Goal: Task Accomplishment & Management: Manage account settings

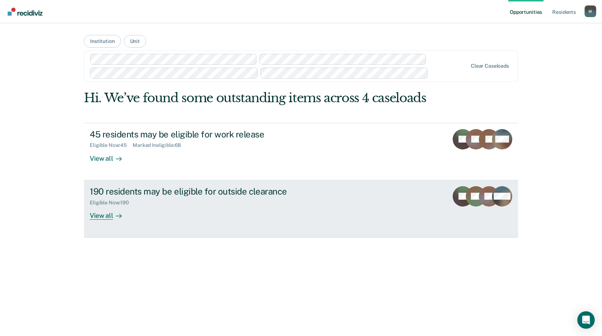
click at [224, 196] on div "190 residents may be eligible for outside clearance" at bounding box center [217, 191] width 255 height 11
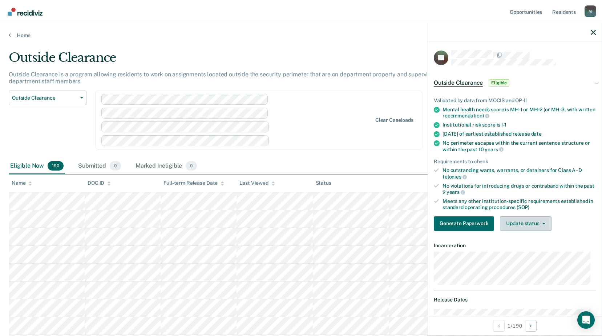
scroll to position [73, 0]
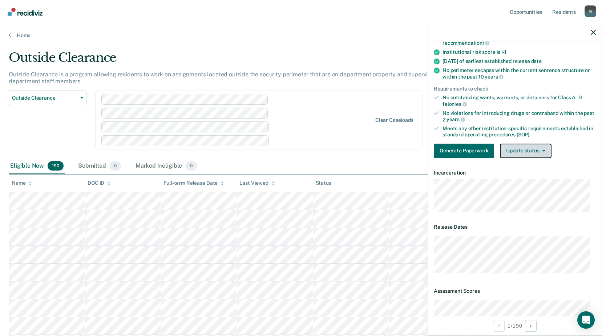
click at [514, 156] on button "Update status" at bounding box center [525, 151] width 51 height 15
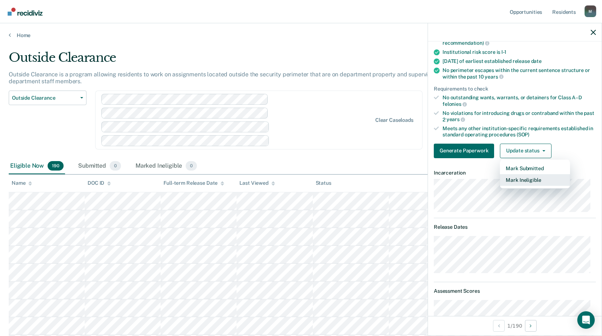
click at [522, 178] on button "Mark Ineligible" at bounding box center [535, 180] width 70 height 12
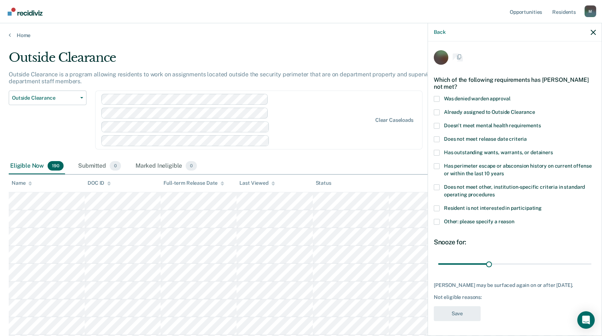
scroll to position [0, 0]
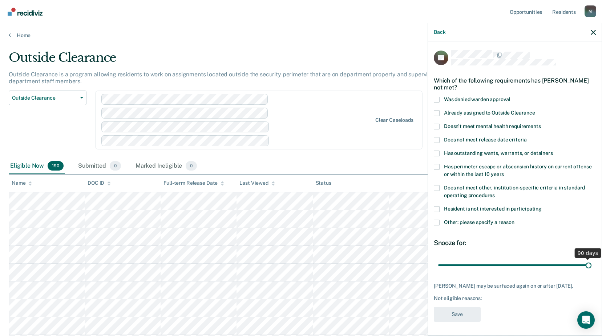
drag, startPoint x: 490, startPoint y: 262, endPoint x: 609, endPoint y: 255, distance: 119.4
type input "90"
click at [592, 258] on input "range" at bounding box center [514, 264] width 153 height 13
click at [595, 35] on icon "button" at bounding box center [593, 32] width 5 height 5
